Goal: Register for event/course

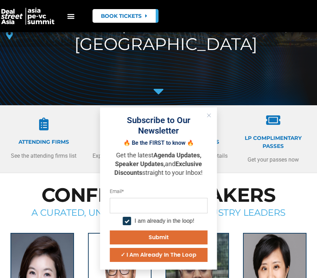
scroll to position [349, 0]
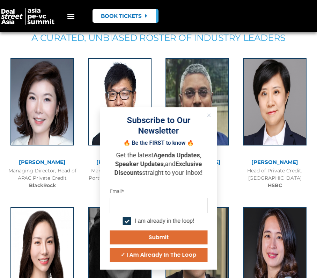
click at [69, 188] on div "Managing Director, Head of APAC Private Credit BlackRock" at bounding box center [42, 178] width 71 height 22
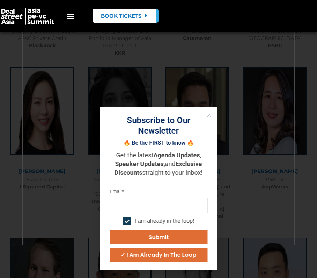
scroll to position [524, 0]
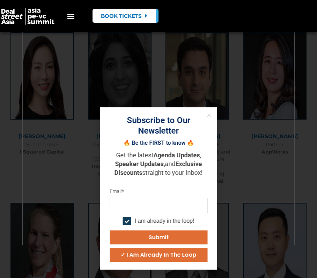
click at [170, 235] on button "Submit" at bounding box center [159, 237] width 98 height 14
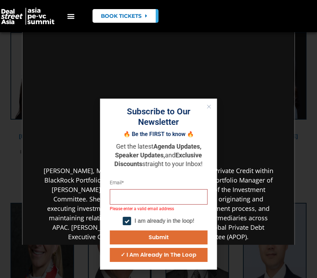
scroll to position [0, 0]
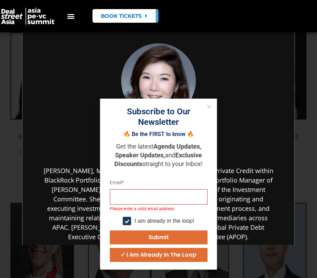
click at [208, 106] on icon "Close" at bounding box center [209, 106] width 4 height 4
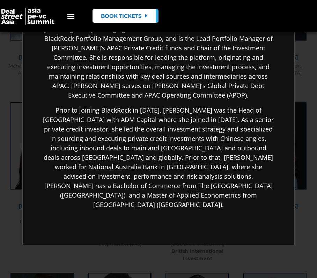
scroll to position [175, 0]
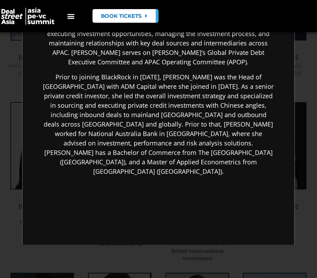
click at [246, 255] on div "×" at bounding box center [158, 139] width 317 height 278
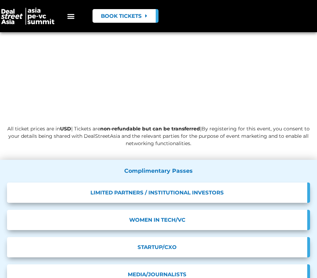
scroll to position [6182, 0]
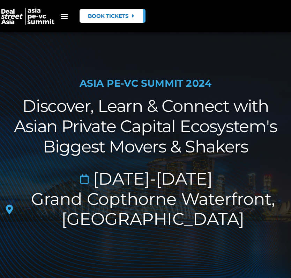
scroll to position [210, 0]
